Goal: Task Accomplishment & Management: Use online tool/utility

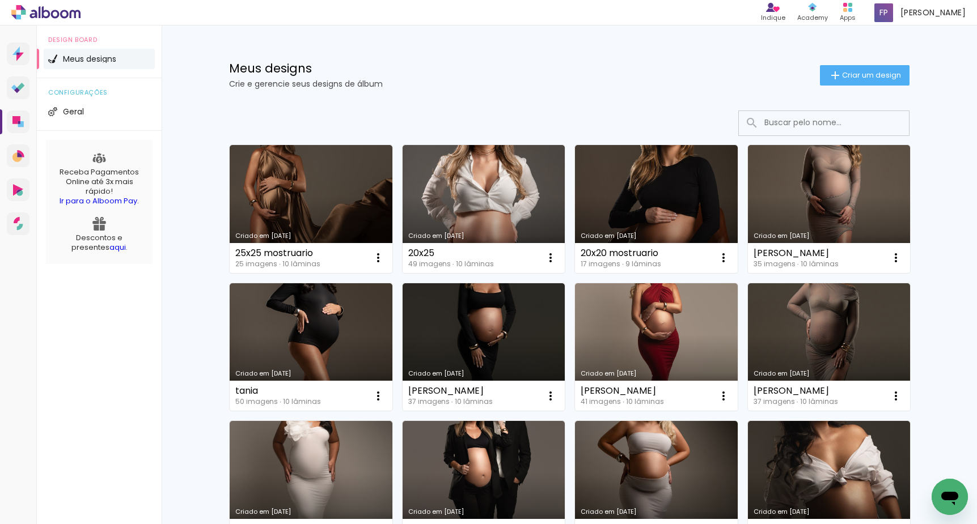
click at [337, 198] on link "Criado em [DATE]" at bounding box center [311, 209] width 163 height 128
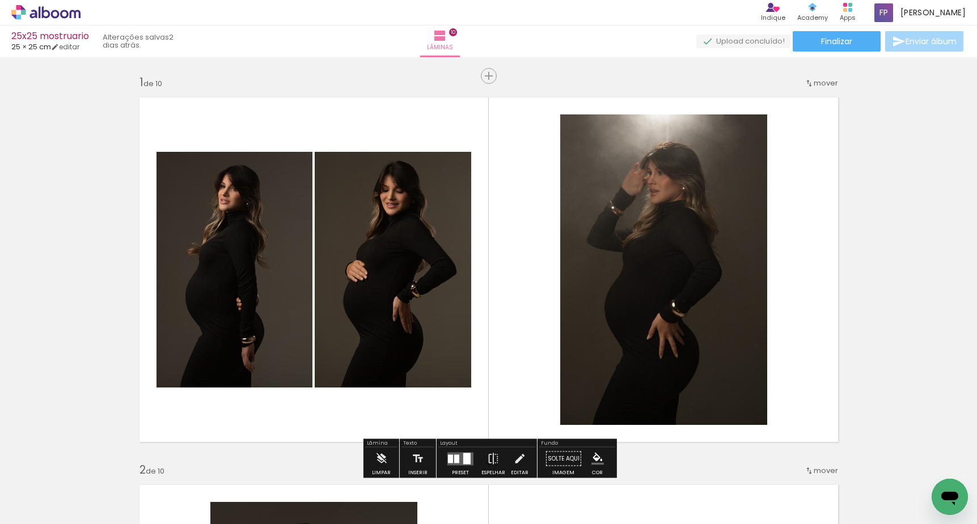
click at [65, 19] on icon at bounding box center [45, 12] width 69 height 15
